Goal: Information Seeking & Learning: Learn about a topic

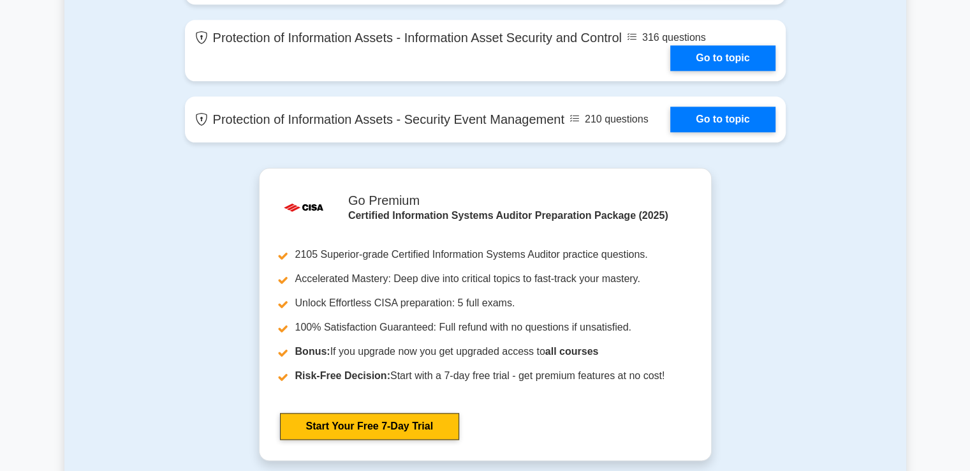
scroll to position [1340, 0]
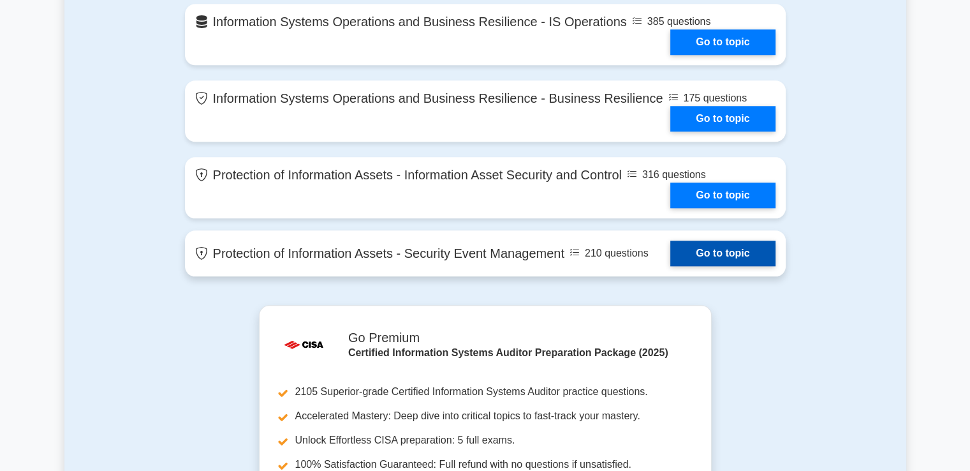
click at [692, 246] on link "Go to topic" at bounding box center [722, 254] width 105 height 26
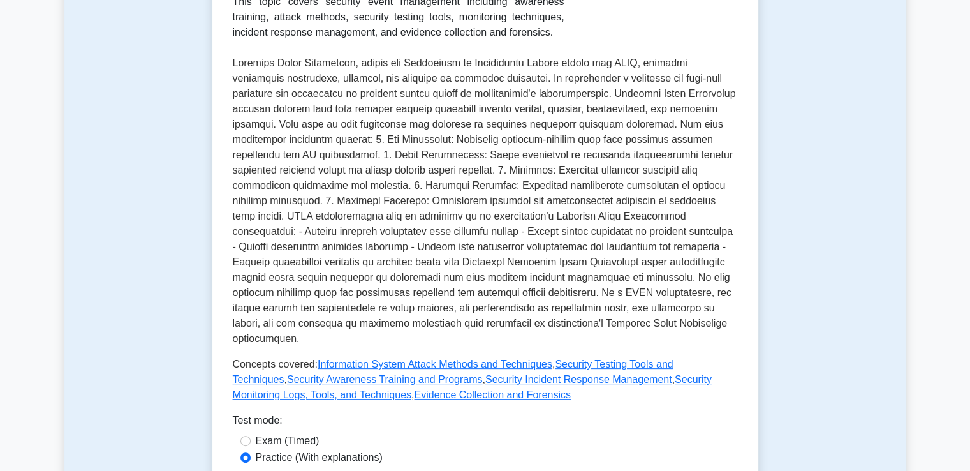
scroll to position [454, 0]
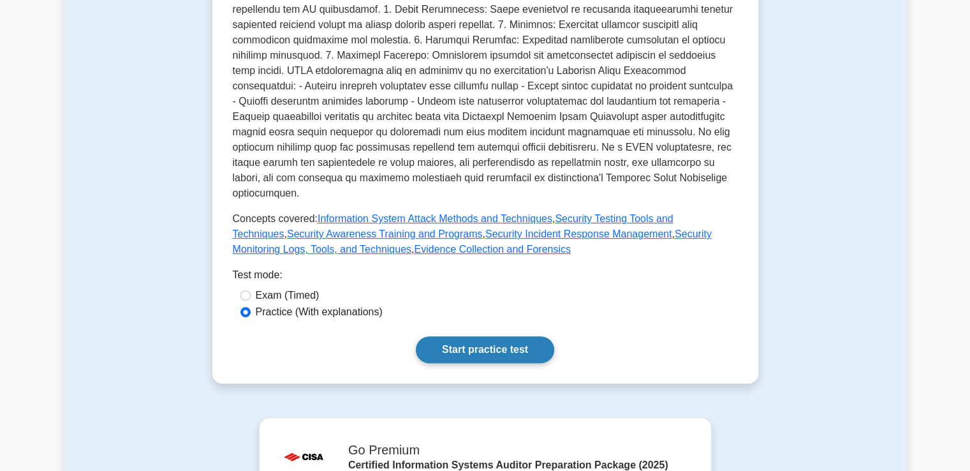
click at [459, 336] on link "Start practice test" at bounding box center [485, 349] width 138 height 27
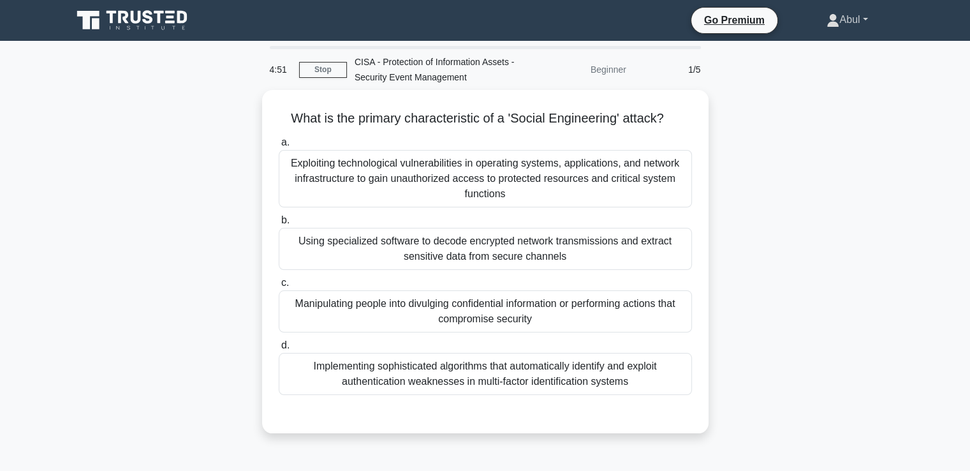
click at [850, 19] on link "Abul" at bounding box center [847, 20] width 102 height 26
click at [826, 248] on div "What is the primary characteristic of a 'Social Engineering' attack? .spinner_0…" at bounding box center [485, 269] width 842 height 359
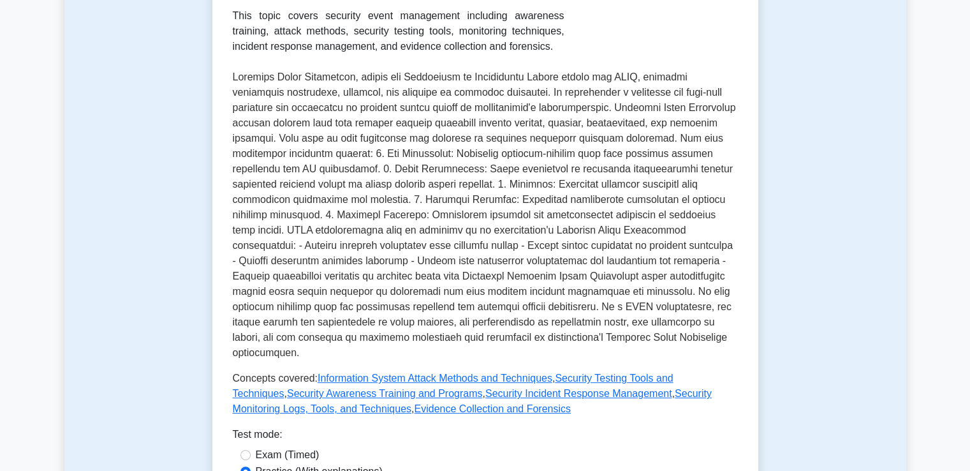
scroll to position [393, 0]
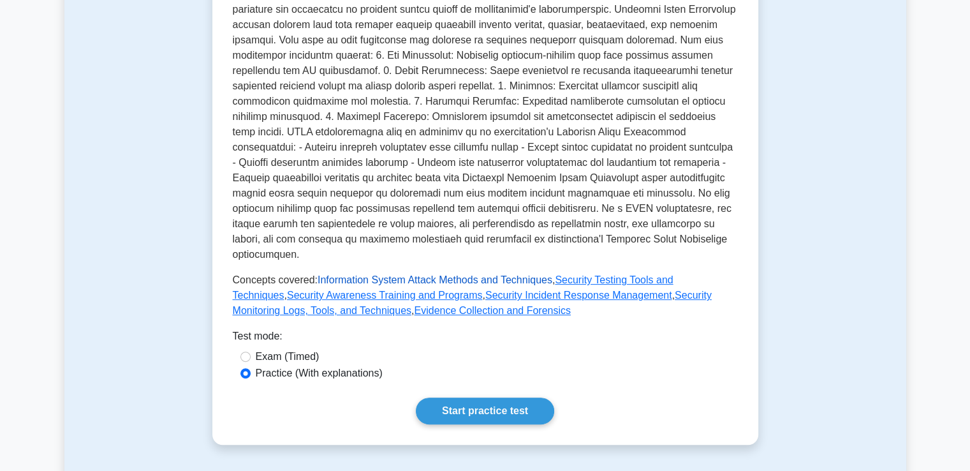
click at [360, 274] on link "Information System Attack Methods and Techniques" at bounding box center [435, 279] width 235 height 11
